Goal: Task Accomplishment & Management: Manage account settings

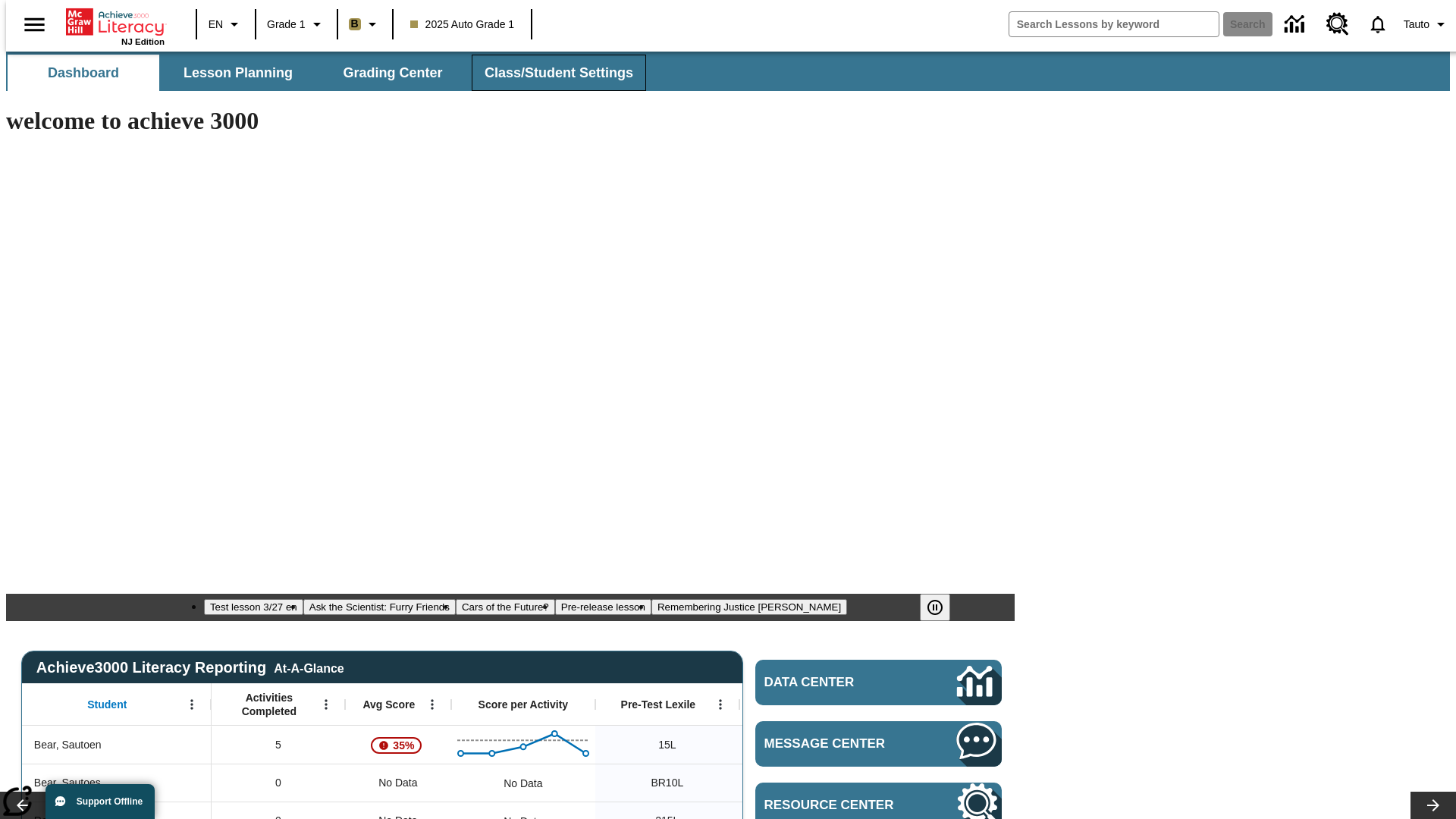
click at [551, 73] on span "Class/Student Settings" at bounding box center [558, 73] width 149 height 18
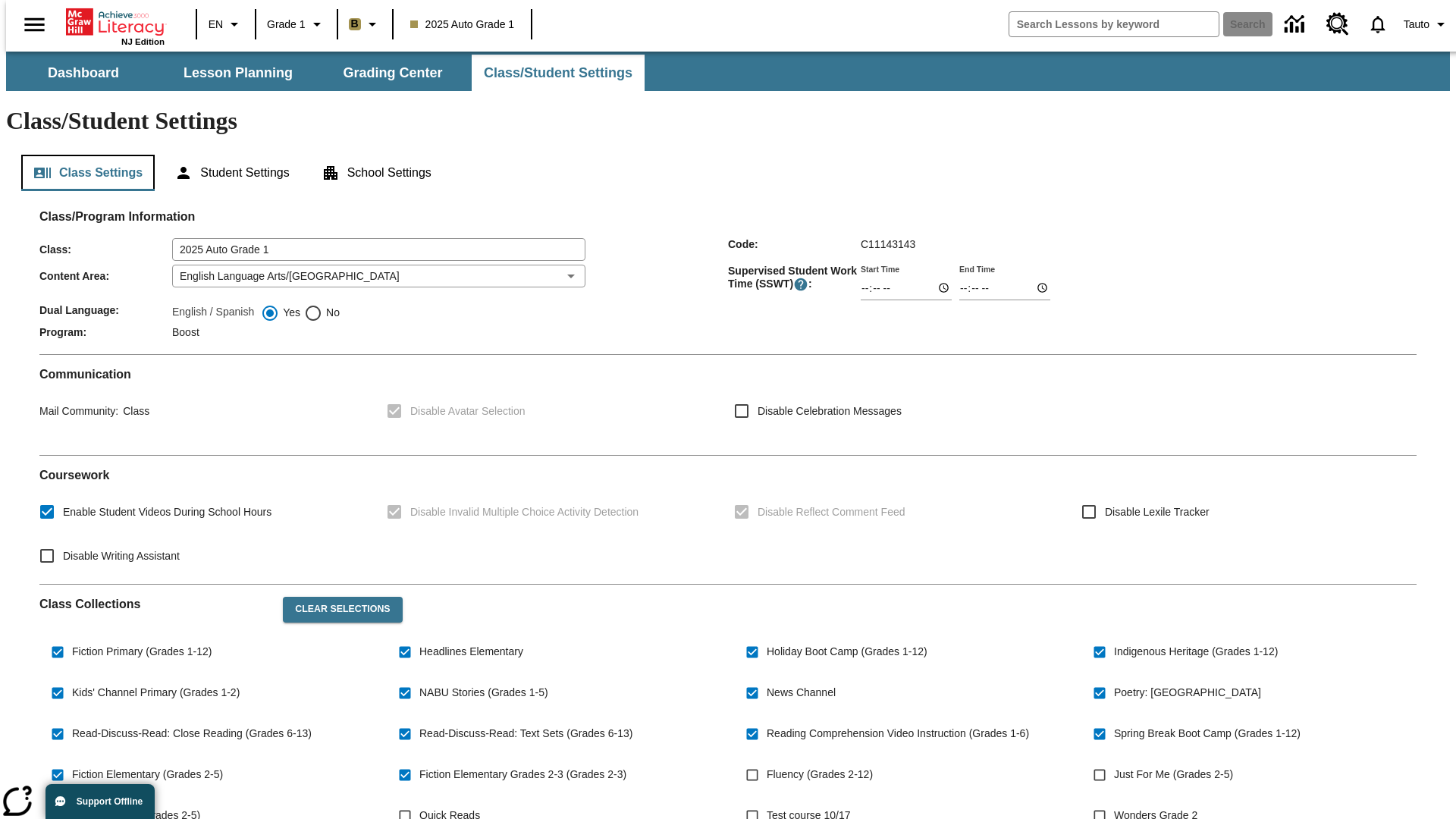
click at [82, 155] on button "Class Settings" at bounding box center [88, 173] width 133 height 37
click at [821, 767] on span "Fluency (Grades 2-12)" at bounding box center [819, 775] width 106 height 16
click at [767, 761] on input "Fluency (Grades 2-12)" at bounding box center [752, 776] width 29 height 29
checkbox input "true"
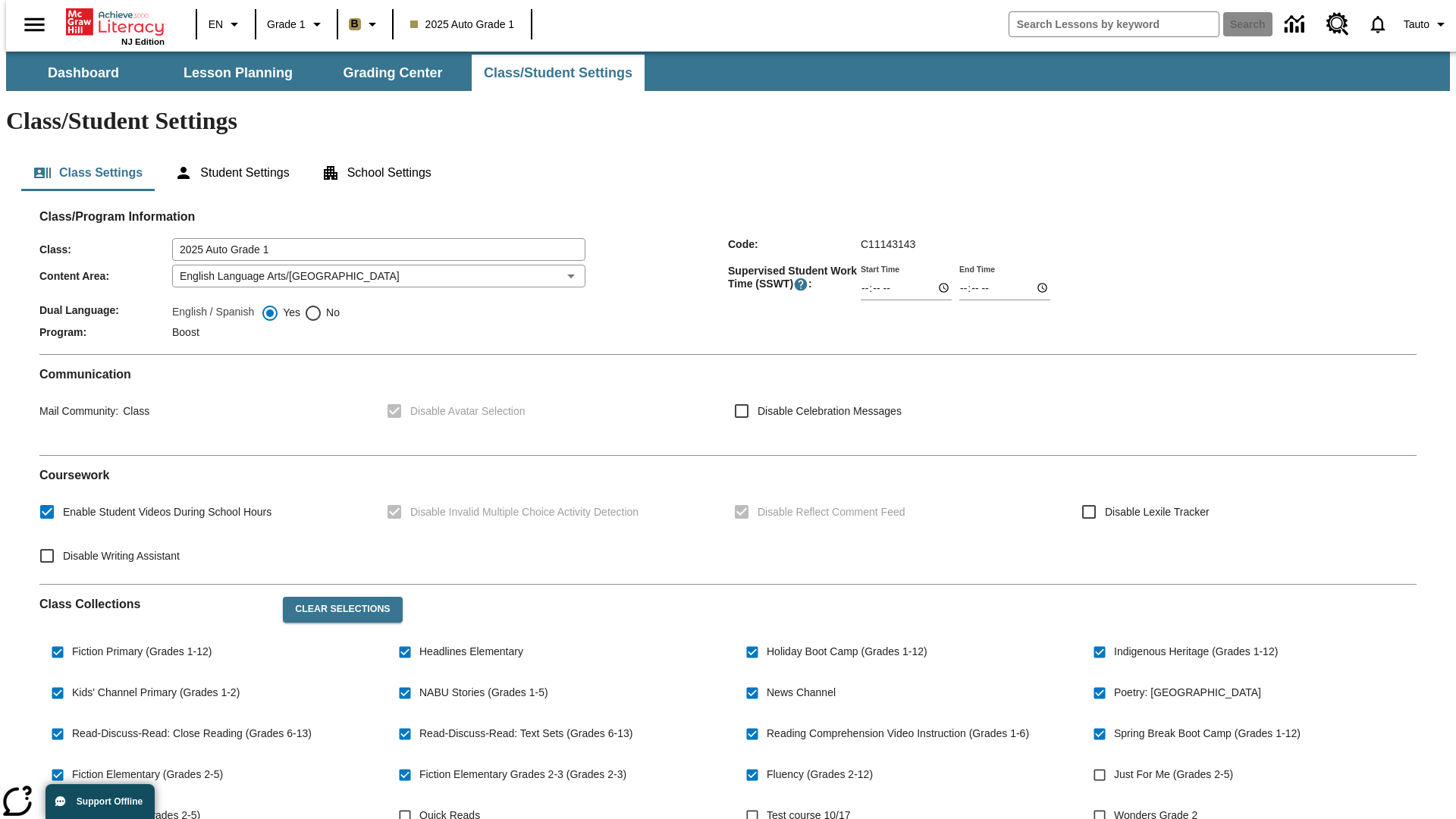
scroll to position [222, 0]
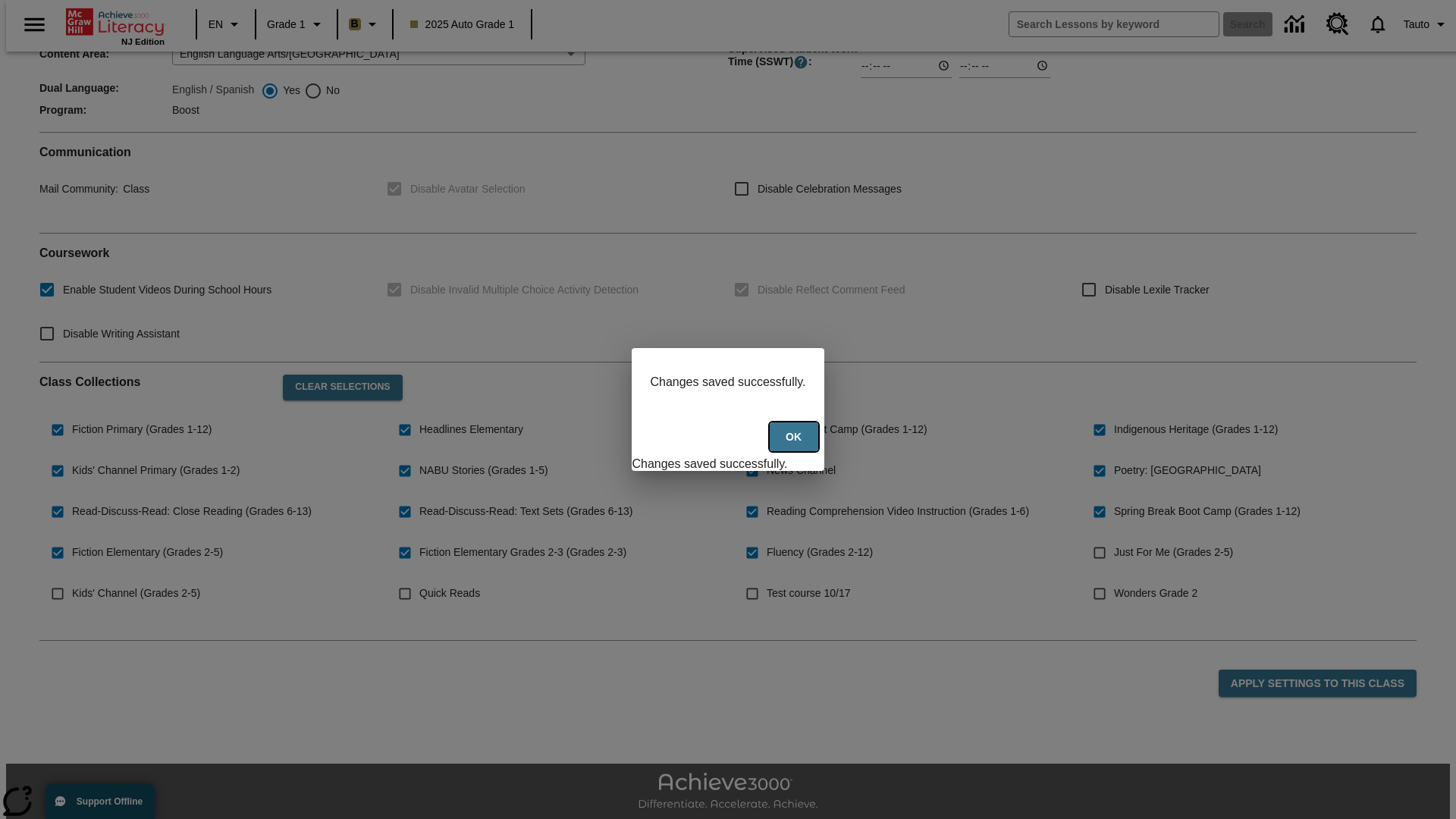
click at [796, 446] on button "Ok" at bounding box center [793, 437] width 48 height 30
